Goal: Navigation & Orientation: Find specific page/section

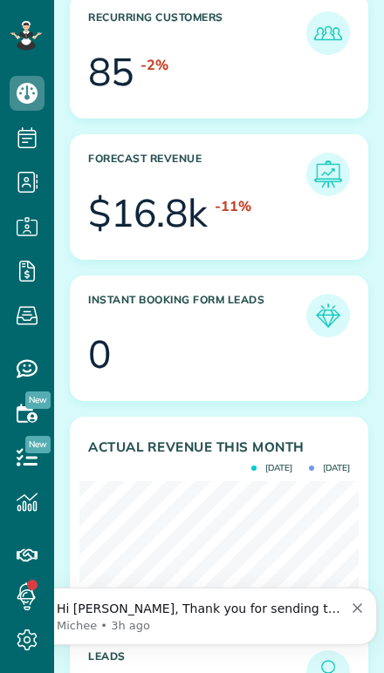
scroll to position [230, 0]
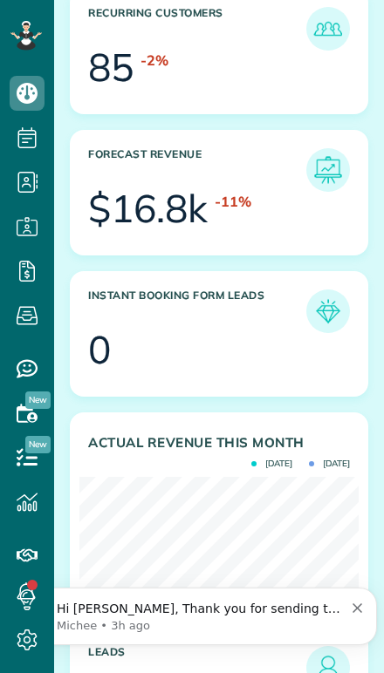
click at [345, 610] on div "Hi [PERSON_NAME], Thank you for sending the screenshot. We have reported this e…" at bounding box center [192, 616] width 344 height 35
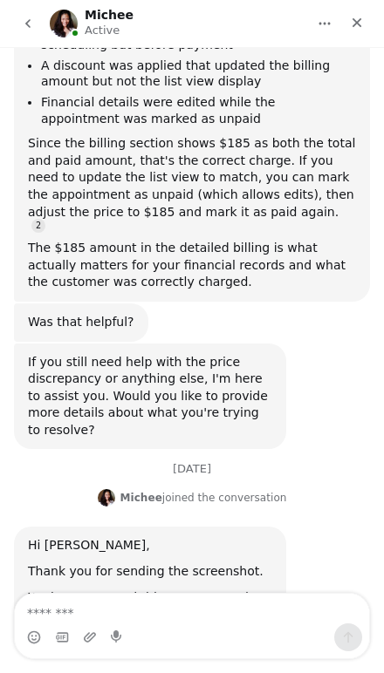
scroll to position [675, 0]
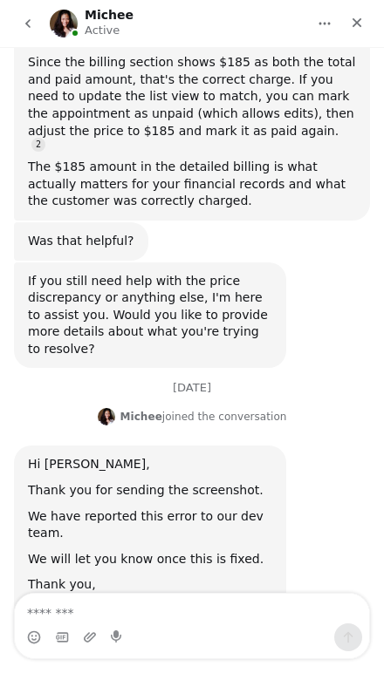
click at [31, 27] on icon "go back" at bounding box center [28, 24] width 14 height 14
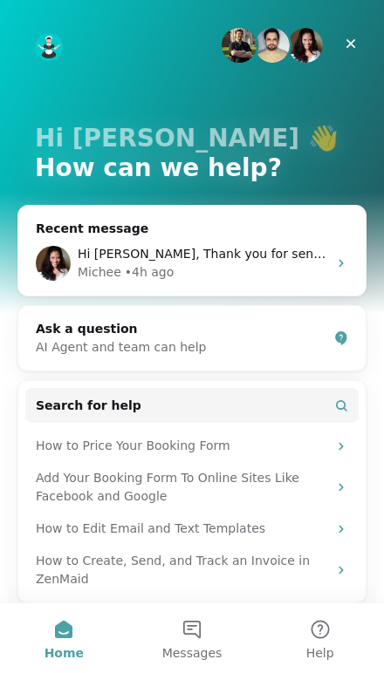
click at [365, 38] on div "Close" at bounding box center [350, 43] width 31 height 31
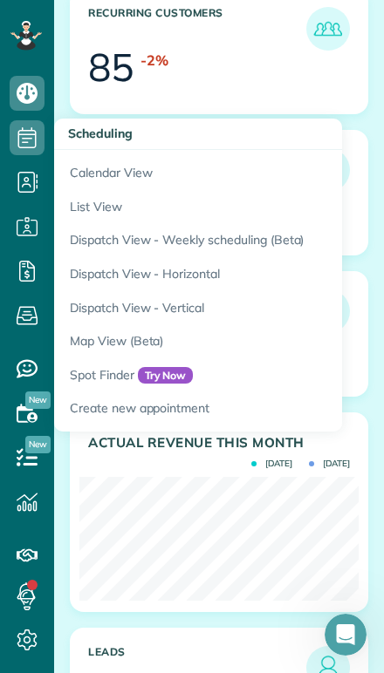
click at [92, 172] on link "Calendar View" at bounding box center [272, 170] width 436 height 40
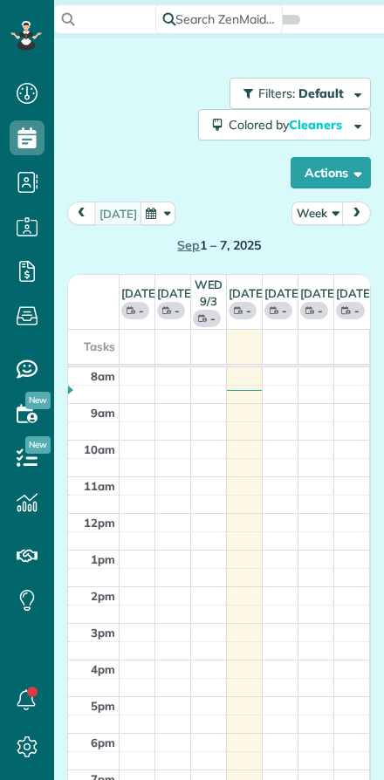
scroll to position [8, 8]
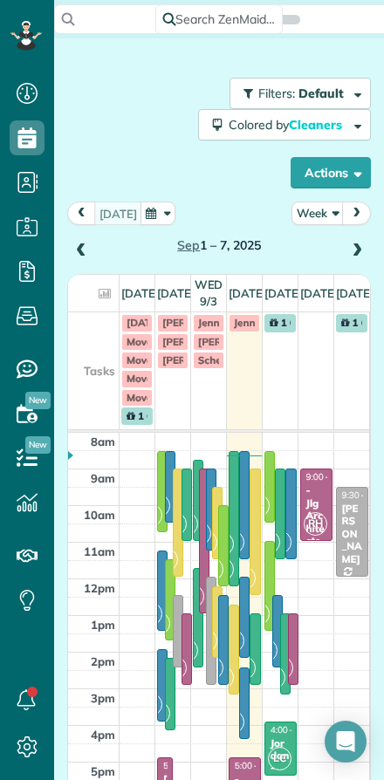
click at [320, 215] on button "Week" at bounding box center [317, 213] width 52 height 24
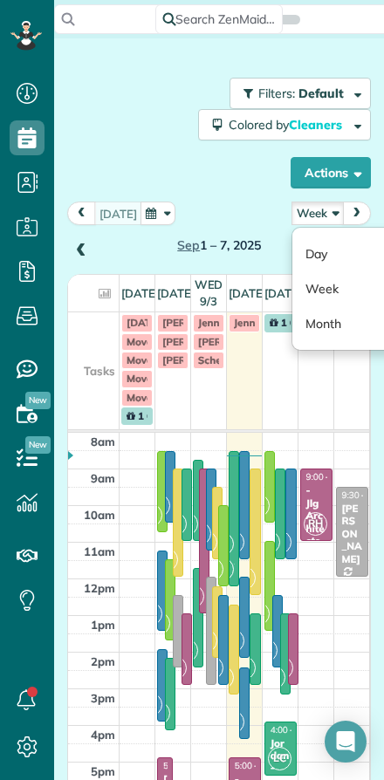
click at [317, 254] on link "Day" at bounding box center [361, 253] width 138 height 35
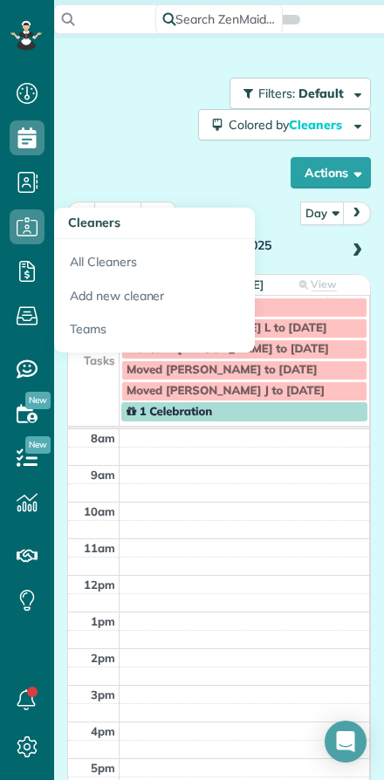
click at [100, 140] on div "Filters: Default Colored by Cleaners Color by Cleaner Color by Team Color by St…" at bounding box center [219, 133] width 304 height 111
